Goal: Transaction & Acquisition: Obtain resource

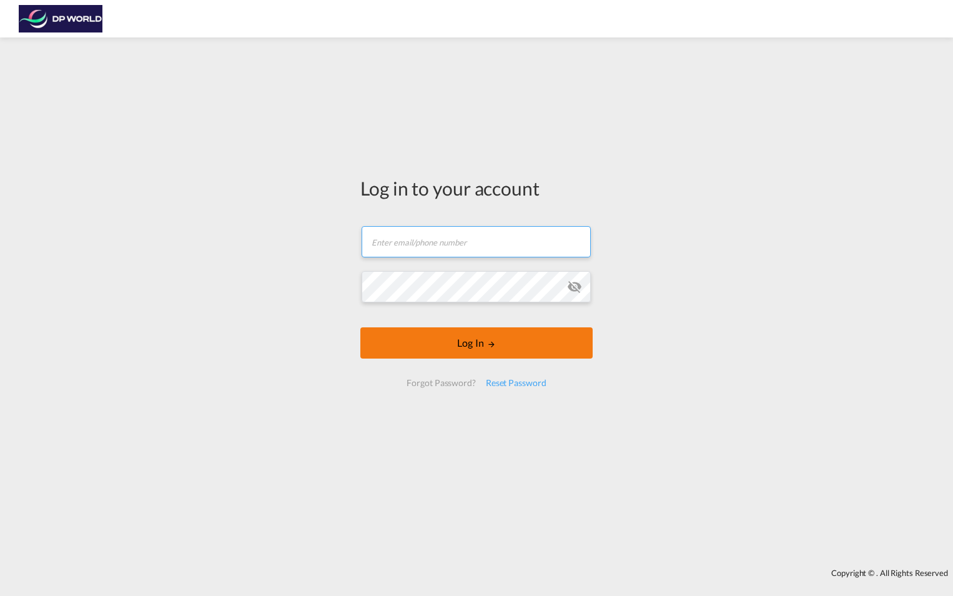
type input "[PERSON_NAME][EMAIL_ADDRESS][PERSON_NAME][DOMAIN_NAME]"
click at [437, 335] on button "Log In" at bounding box center [476, 342] width 232 height 31
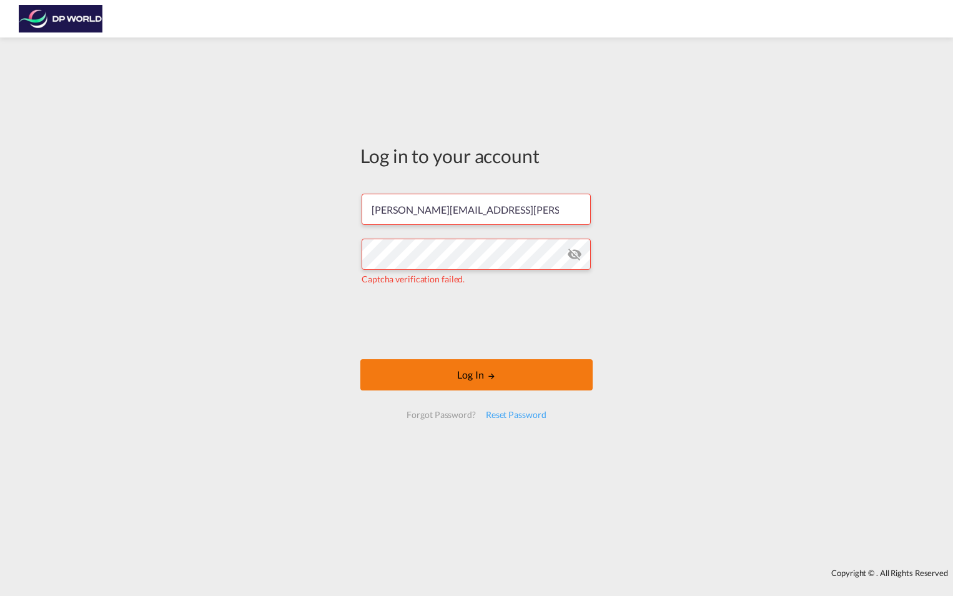
click at [447, 365] on button "Log In" at bounding box center [476, 374] width 232 height 31
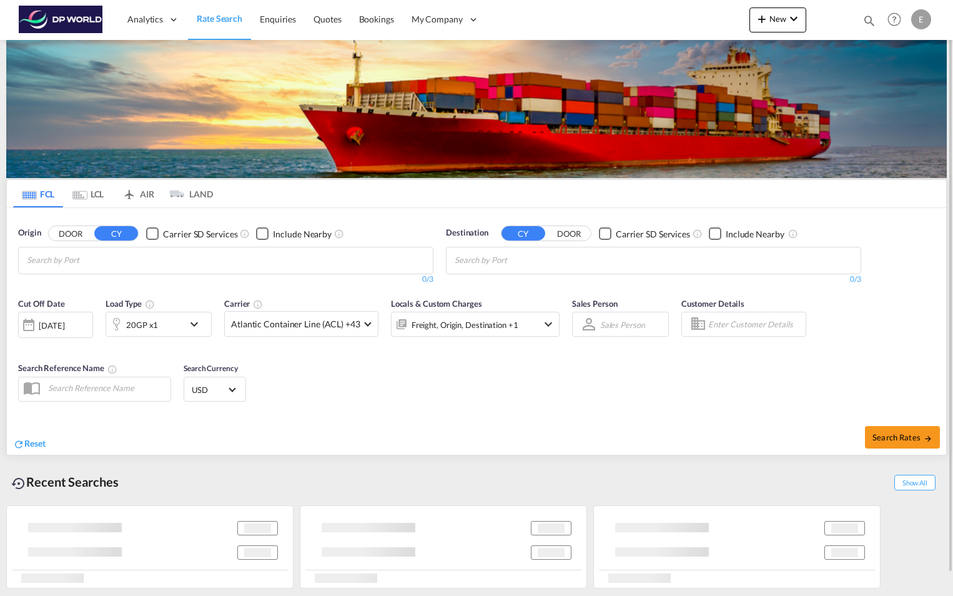
click at [160, 259] on md-chips at bounding box center [226, 260] width 414 height 26
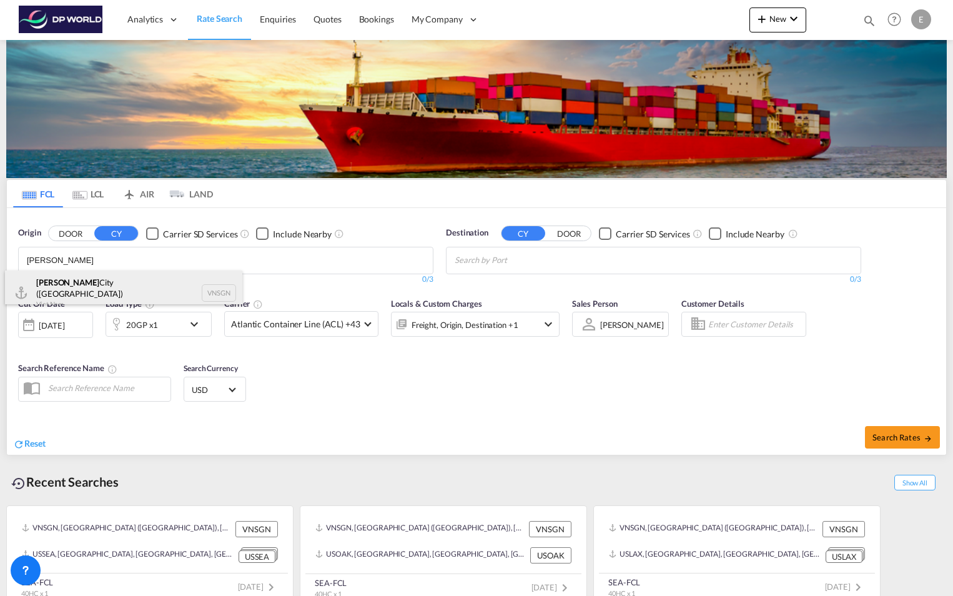
type input "[PERSON_NAME]"
click at [101, 282] on div "Ho Chi Minh City ([GEOGRAPHIC_DATA]) Viet Nam VNSGN" at bounding box center [123, 292] width 237 height 45
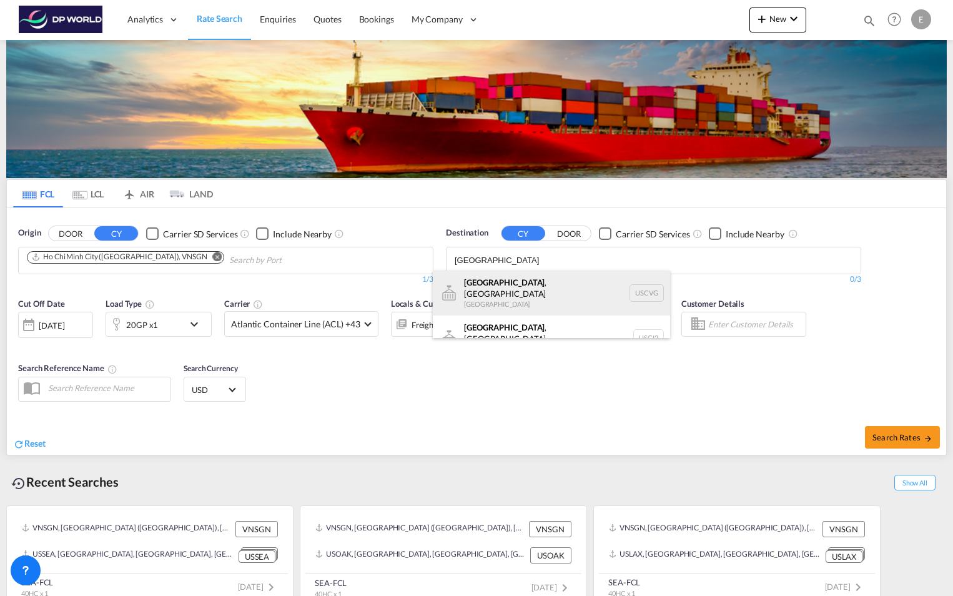
type input "[GEOGRAPHIC_DATA]"
click at [482, 290] on div "[GEOGRAPHIC_DATA] , [GEOGRAPHIC_DATA] [GEOGRAPHIC_DATA] USCVG" at bounding box center [551, 292] width 237 height 45
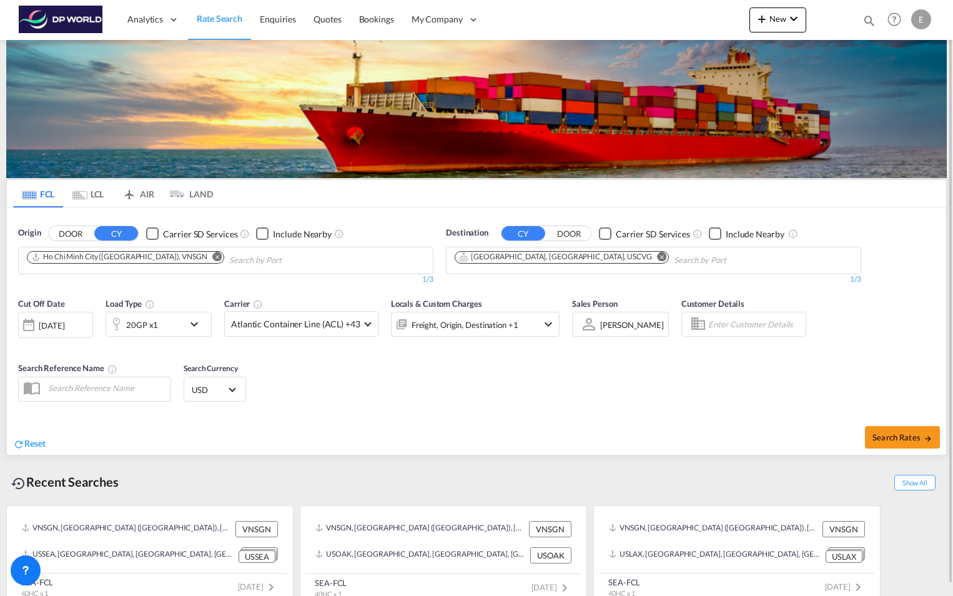
click at [192, 327] on md-icon "icon-chevron-down" at bounding box center [197, 324] width 21 height 15
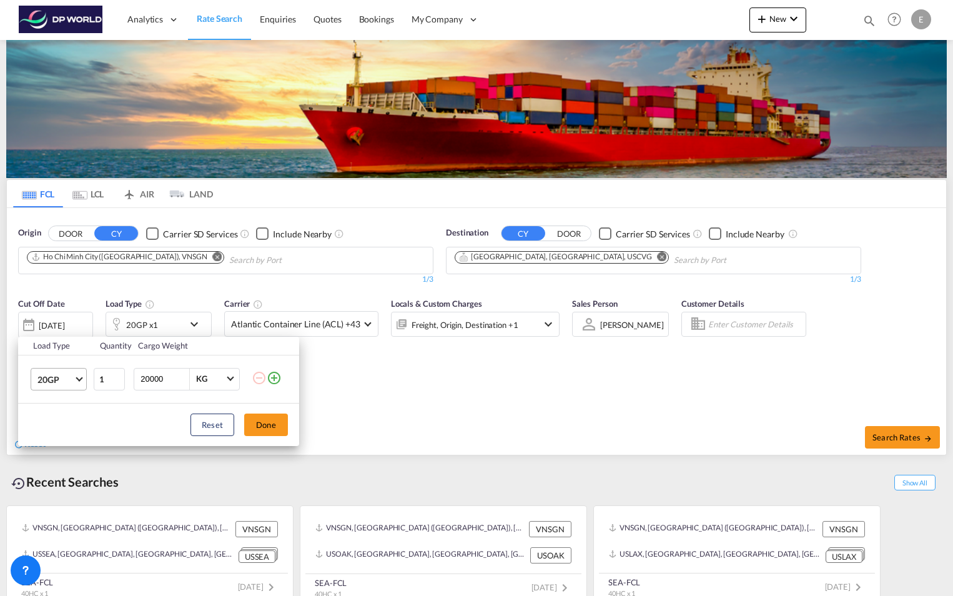
click at [73, 383] on span "20GP" at bounding box center [55, 380] width 36 height 12
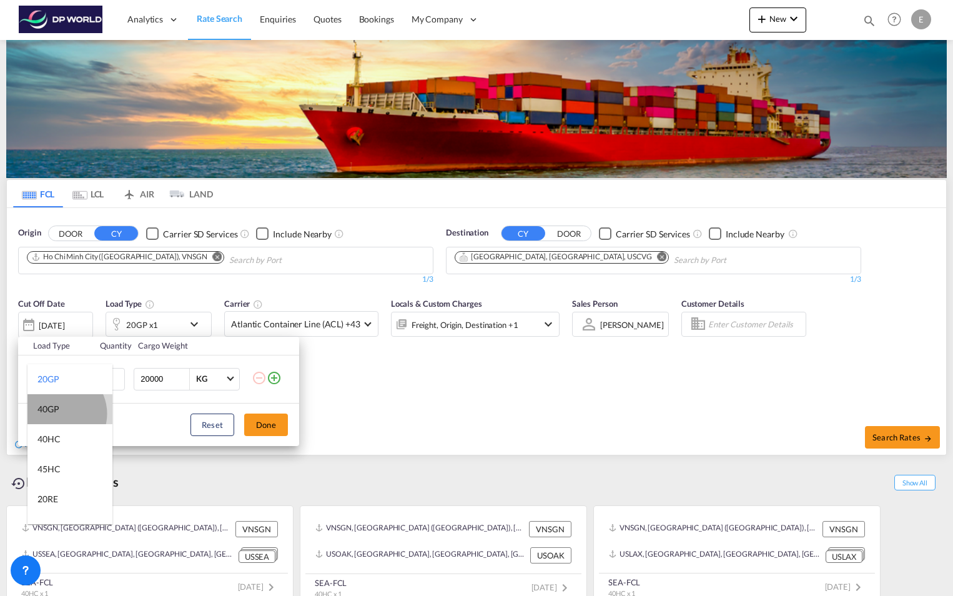
click at [59, 414] on div "40GP" at bounding box center [48, 409] width 22 height 12
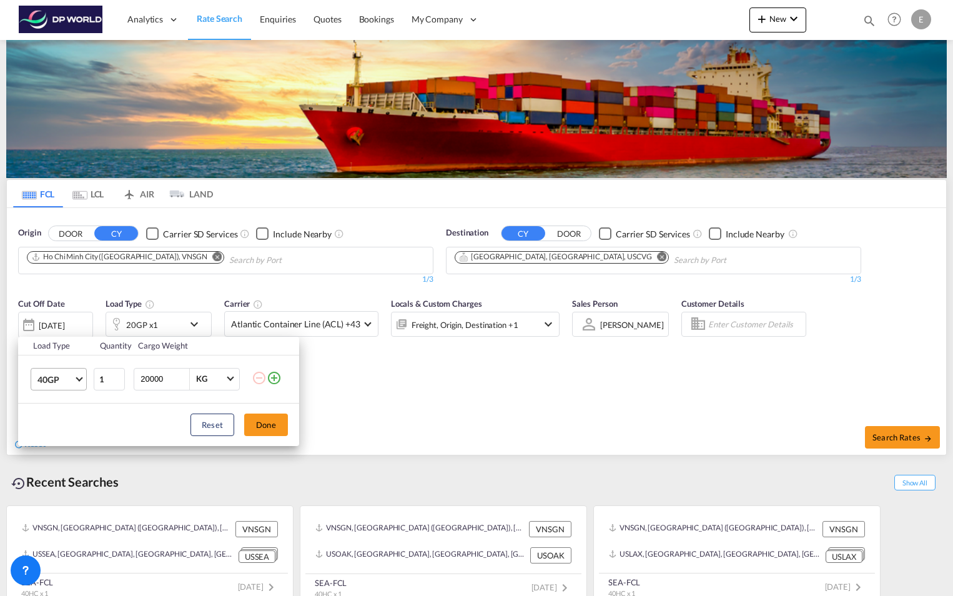
click at [73, 375] on span "40GP" at bounding box center [55, 380] width 36 height 12
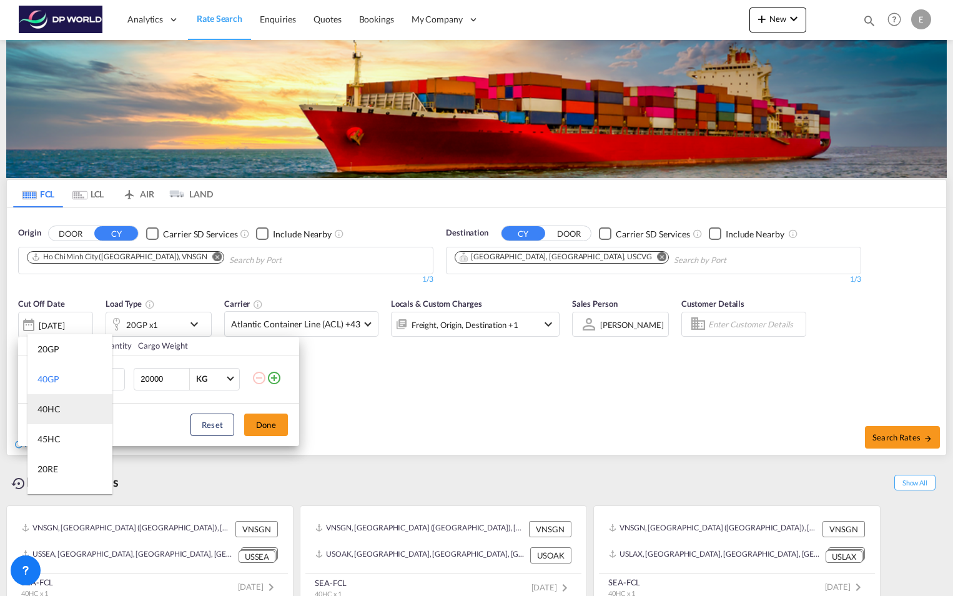
click at [47, 408] on div "40HC" at bounding box center [48, 409] width 23 height 12
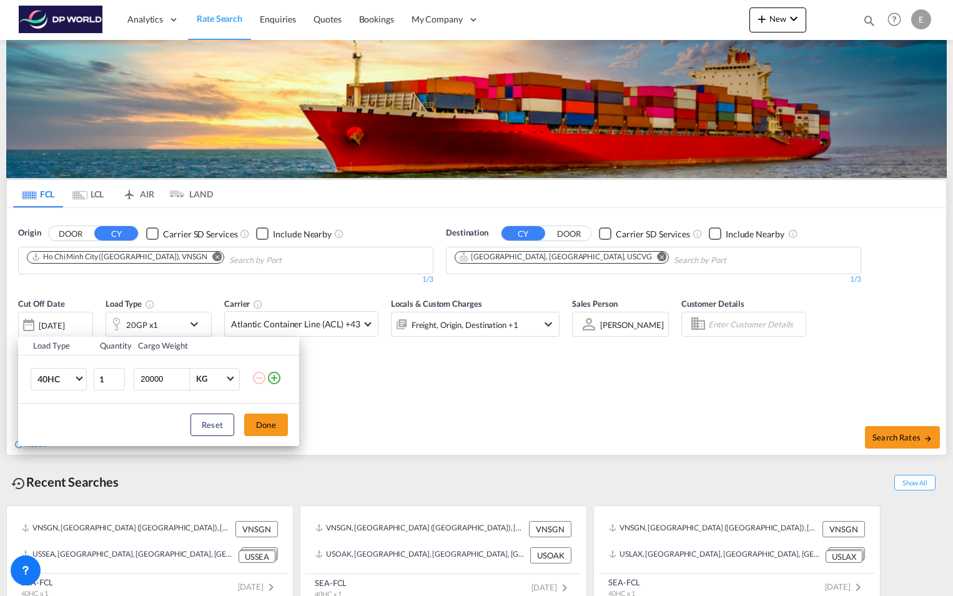
drag, startPoint x: 164, startPoint y: 382, endPoint x: 129, endPoint y: 383, distance: 35.6
click at [129, 383] on tr "40HC 1 20000 KG KG" at bounding box center [158, 379] width 281 height 48
type input "9799"
click at [270, 418] on button "Done" at bounding box center [266, 425] width 44 height 22
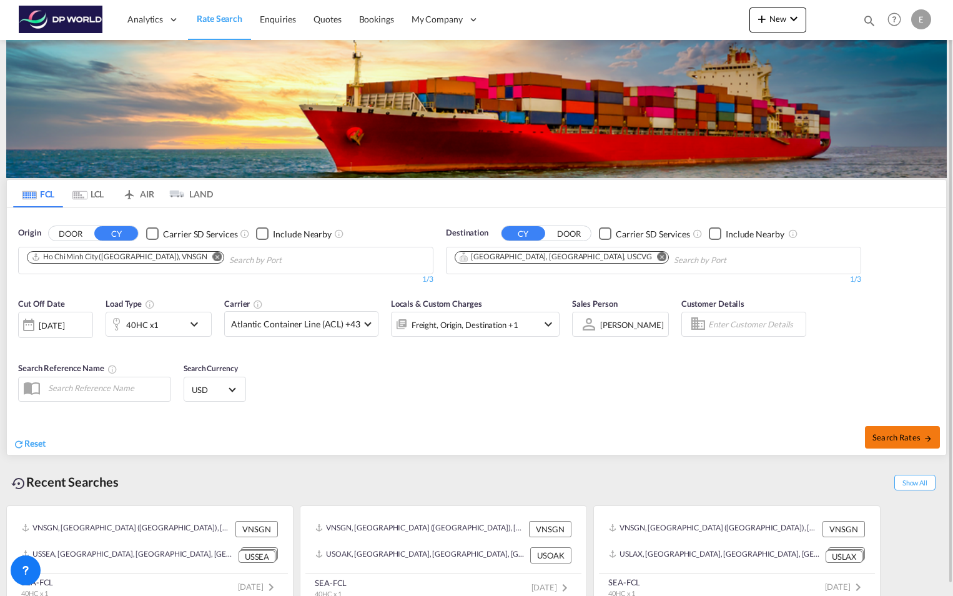
click at [891, 435] on span "Search Rates" at bounding box center [903, 437] width 60 height 10
type input "VNSGN to USCVG / [DATE]"
